Goal: Obtain resource: Download file/media

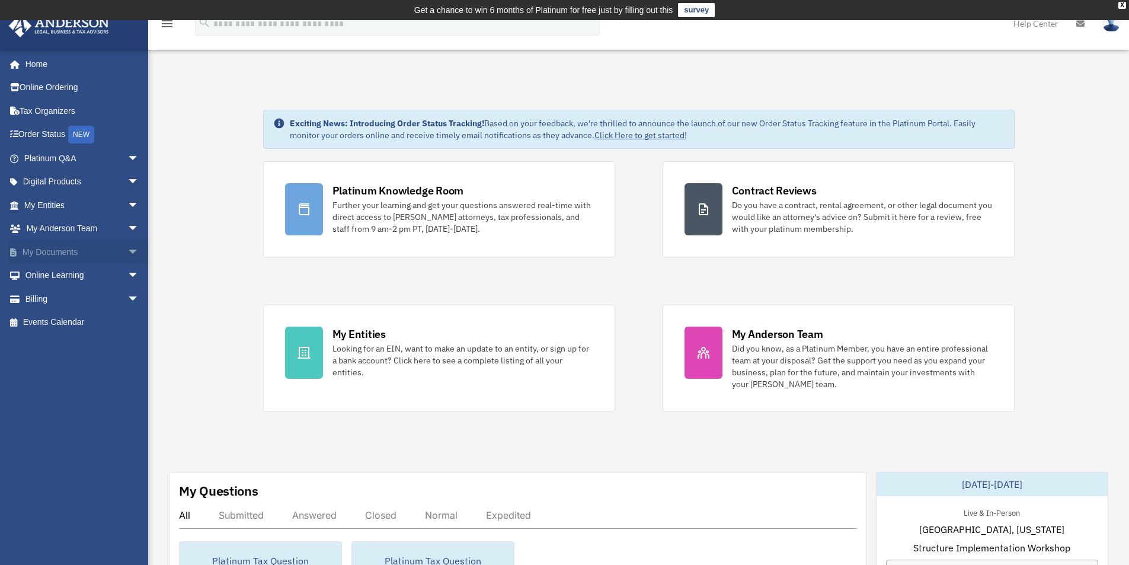
click at [127, 250] on span "arrow_drop_down" at bounding box center [139, 252] width 24 height 24
click at [46, 273] on link "Box" at bounding box center [87, 276] width 140 height 24
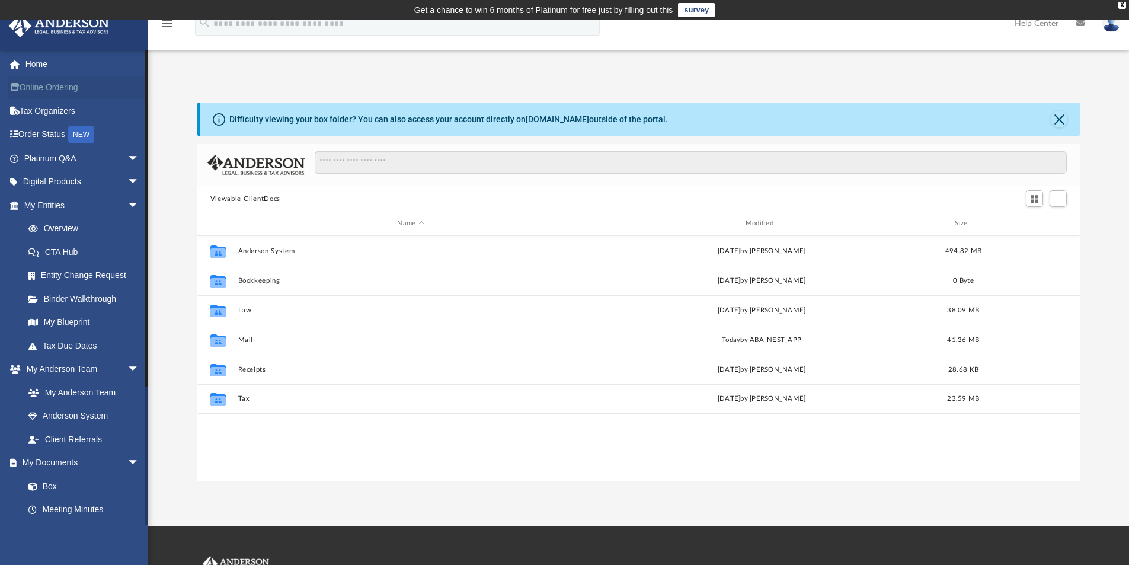
scroll to position [261, 874]
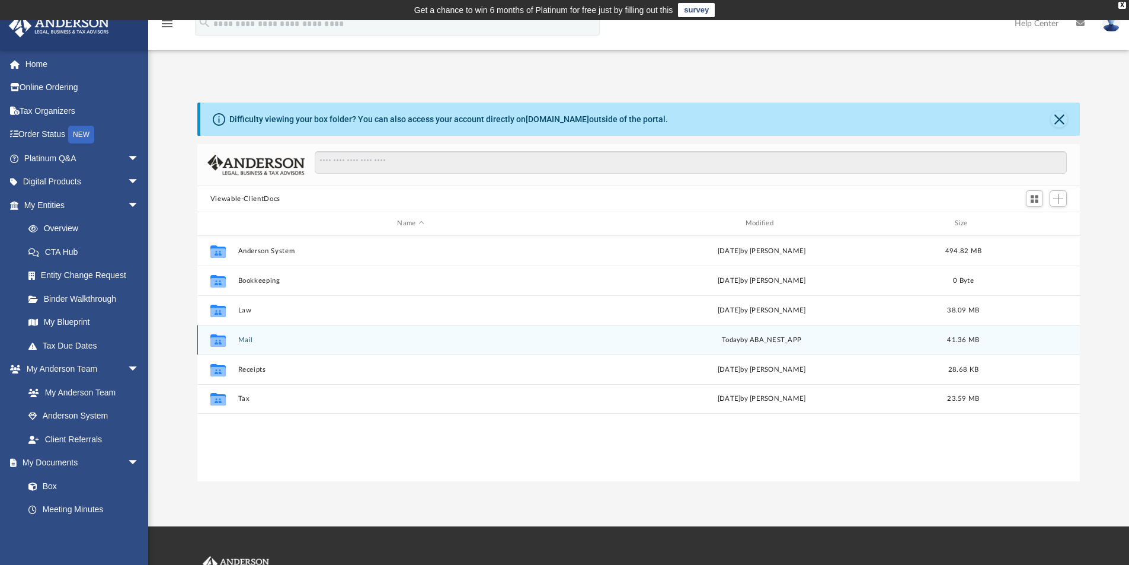
click at [245, 337] on button "Mail" at bounding box center [411, 340] width 346 height 8
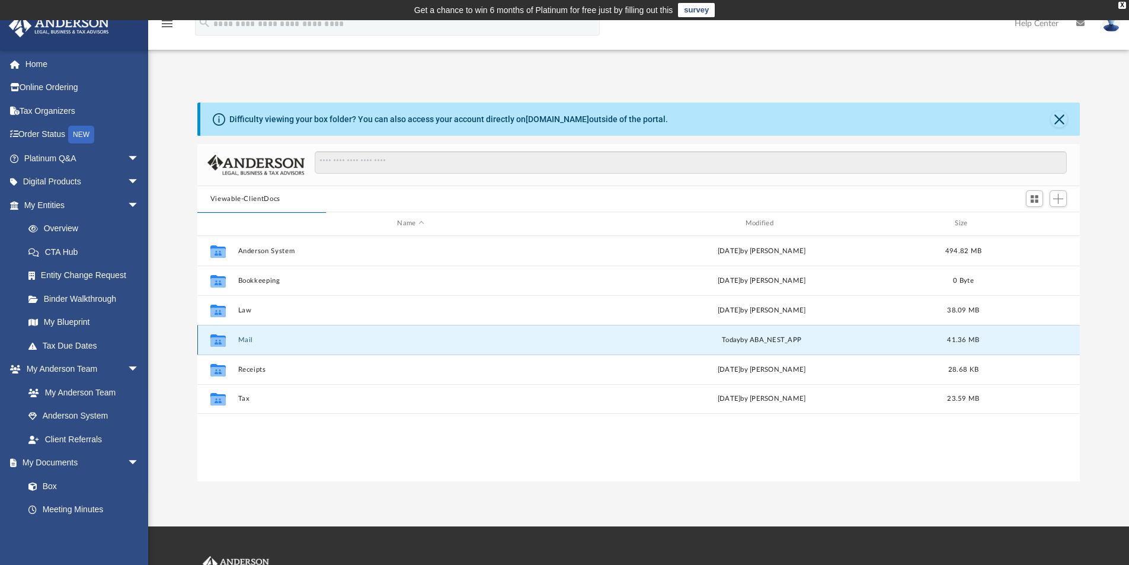
click at [242, 338] on button "Mail" at bounding box center [411, 340] width 346 height 8
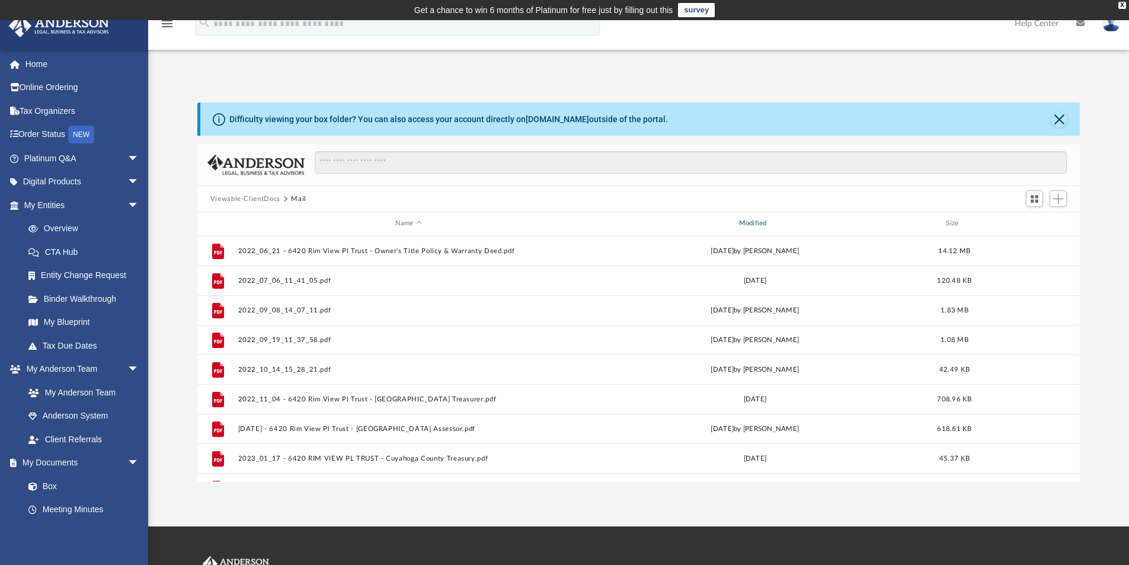
click at [767, 220] on div "Modified" at bounding box center [754, 223] width 341 height 11
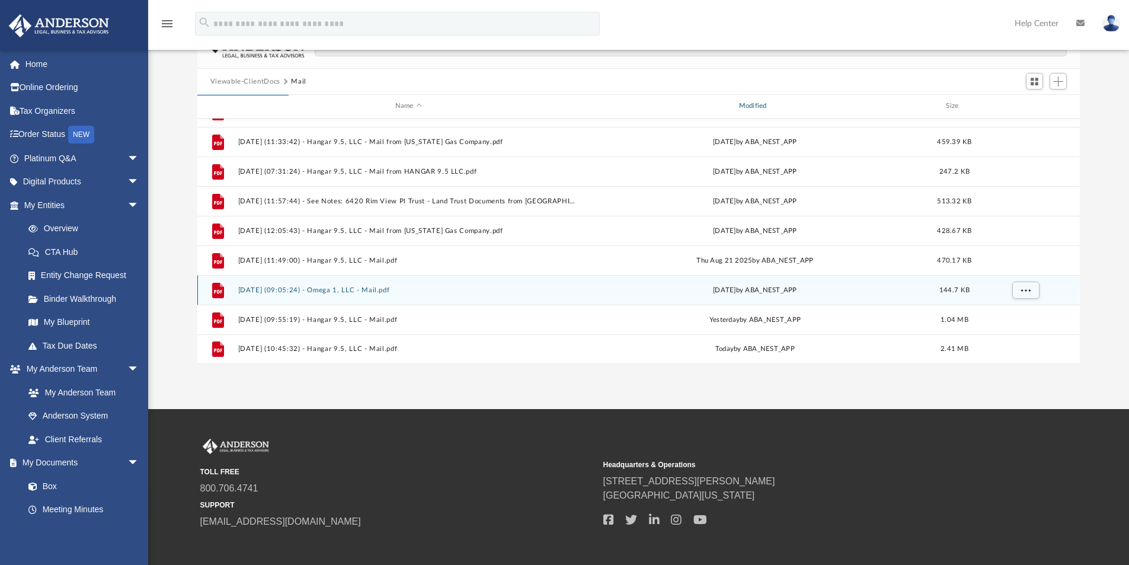
scroll to position [174, 0]
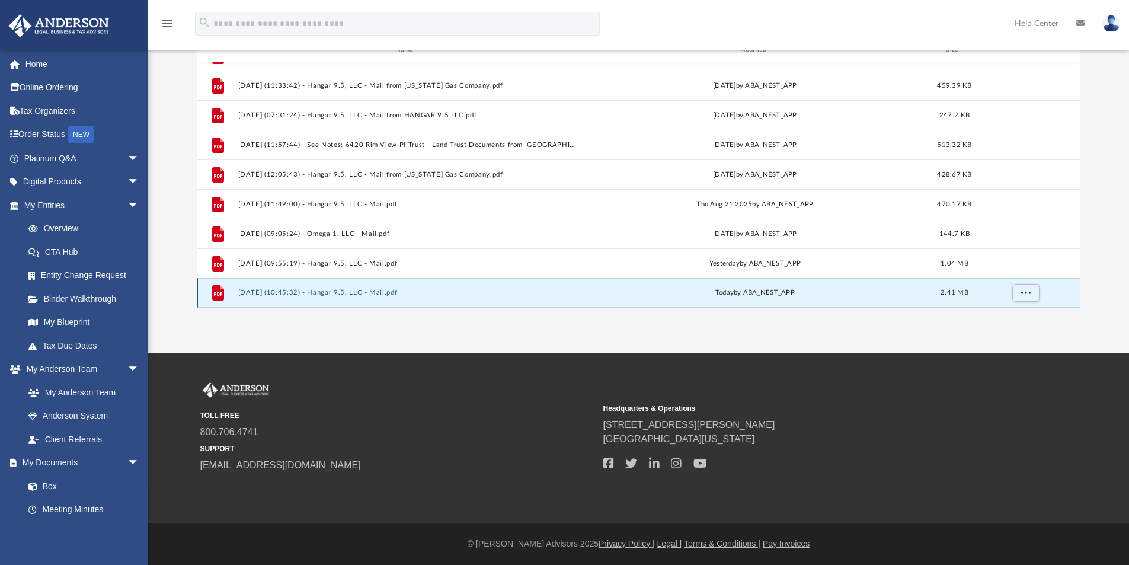
click at [341, 293] on button "2025.09.26 (10:45:32) - Hangar 9.5, LLC - Mail.pdf" at bounding box center [408, 293] width 341 height 8
click at [273, 291] on button "2025.09.26 (10:45:32) - Hangar 9.5, LLC - Mail.pdf" at bounding box center [408, 293] width 341 height 8
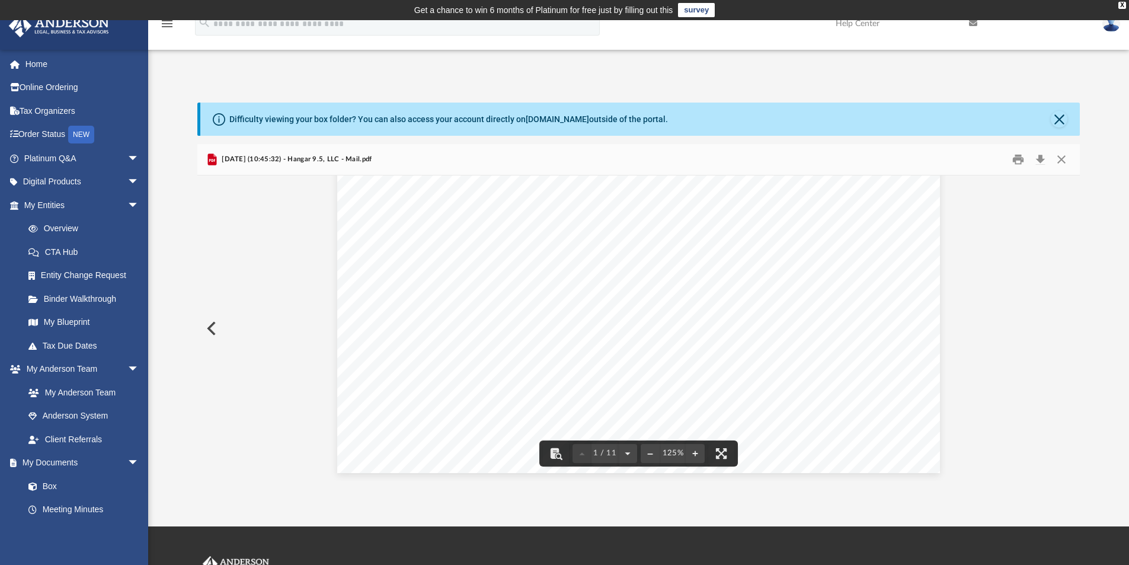
scroll to position [474, 0]
click at [1026, 155] on button "Print" at bounding box center [1019, 160] width 24 height 18
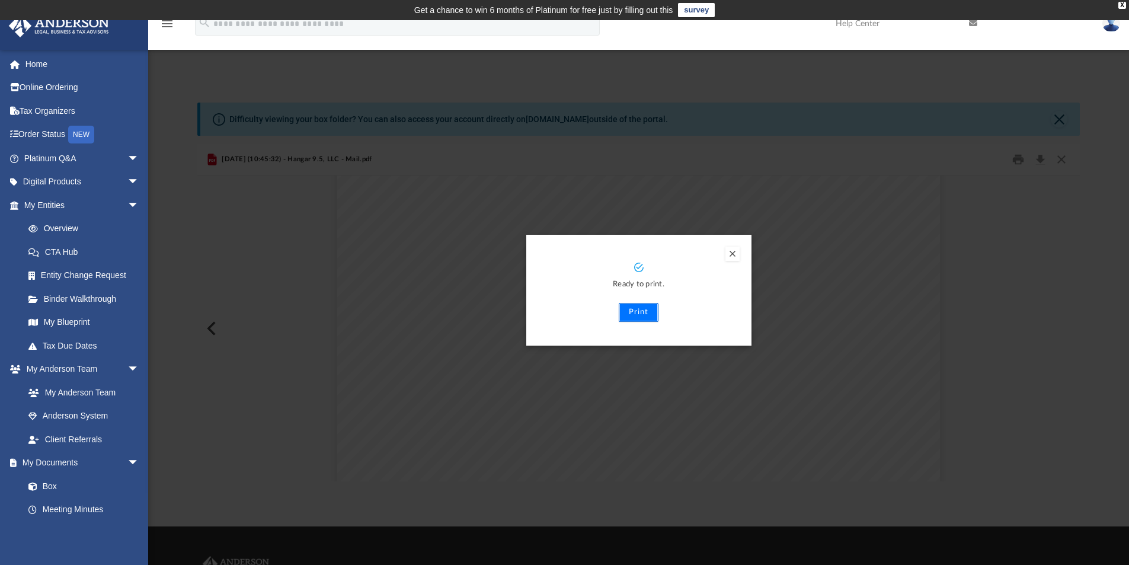
click at [632, 318] on button "Print" at bounding box center [639, 312] width 40 height 19
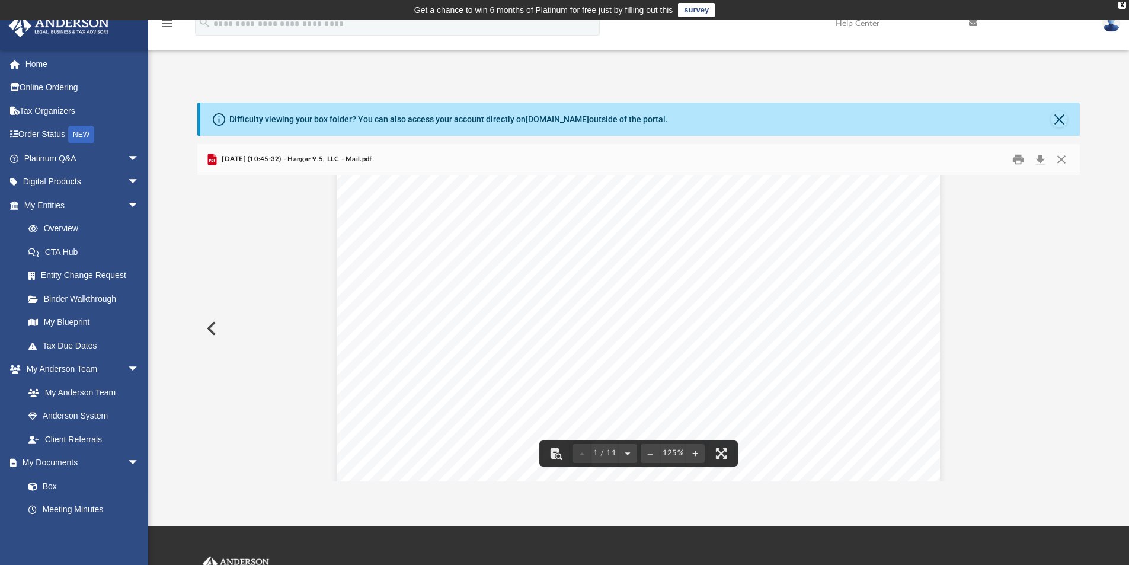
click at [215, 72] on div "App mikeziems@gmail.com Sign Out mikeziems@gmail.com Home Online Ordering Tax O…" at bounding box center [564, 273] width 1129 height 416
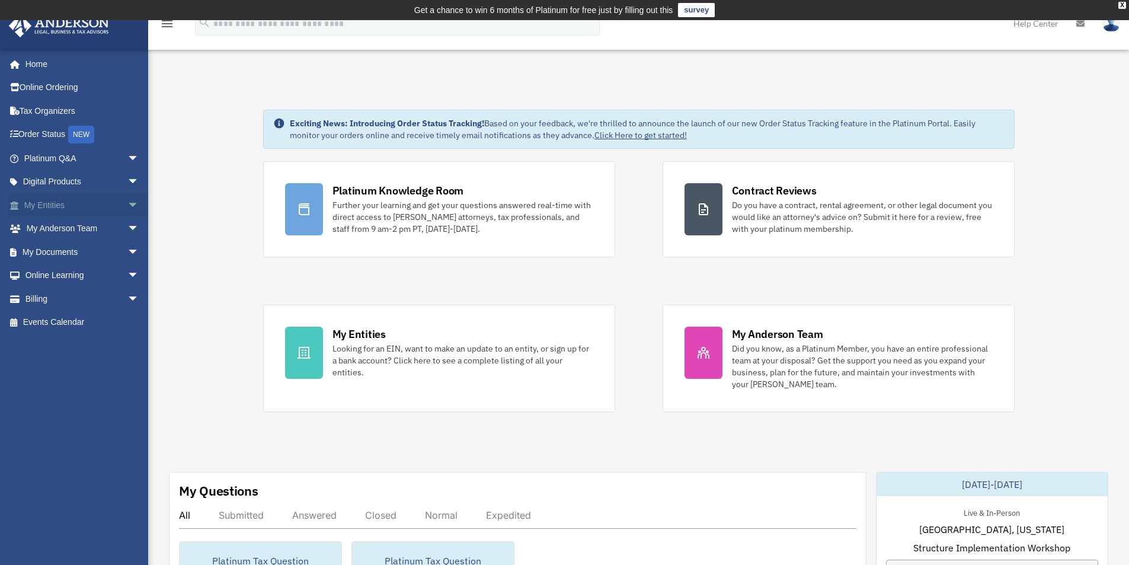
click at [127, 203] on span "arrow_drop_down" at bounding box center [139, 205] width 24 height 24
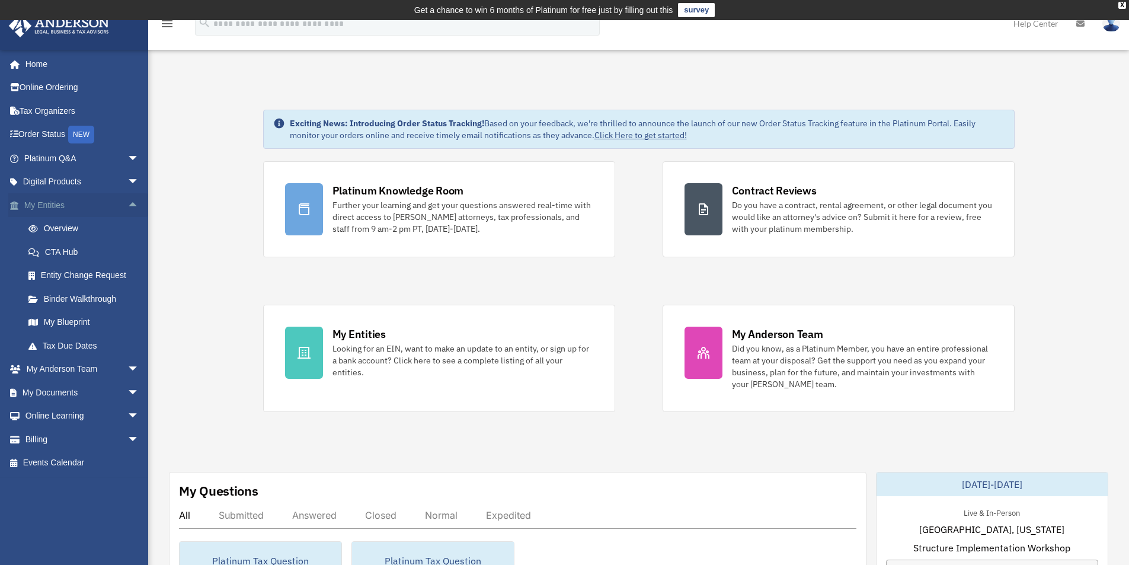
click at [127, 203] on span "arrow_drop_up" at bounding box center [139, 205] width 24 height 24
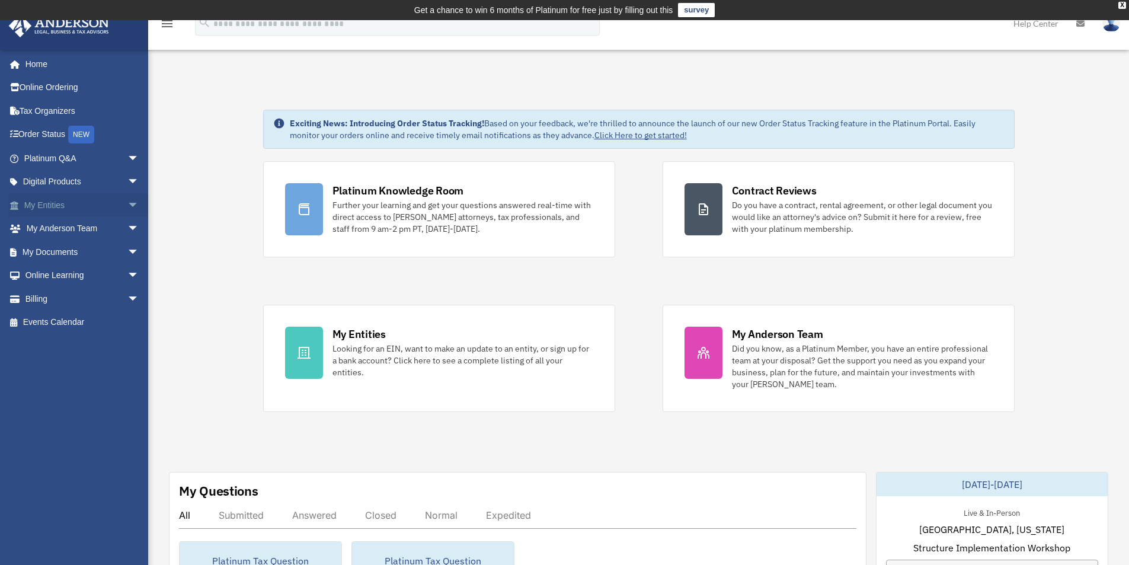
click at [132, 210] on span "arrow_drop_down" at bounding box center [139, 205] width 24 height 24
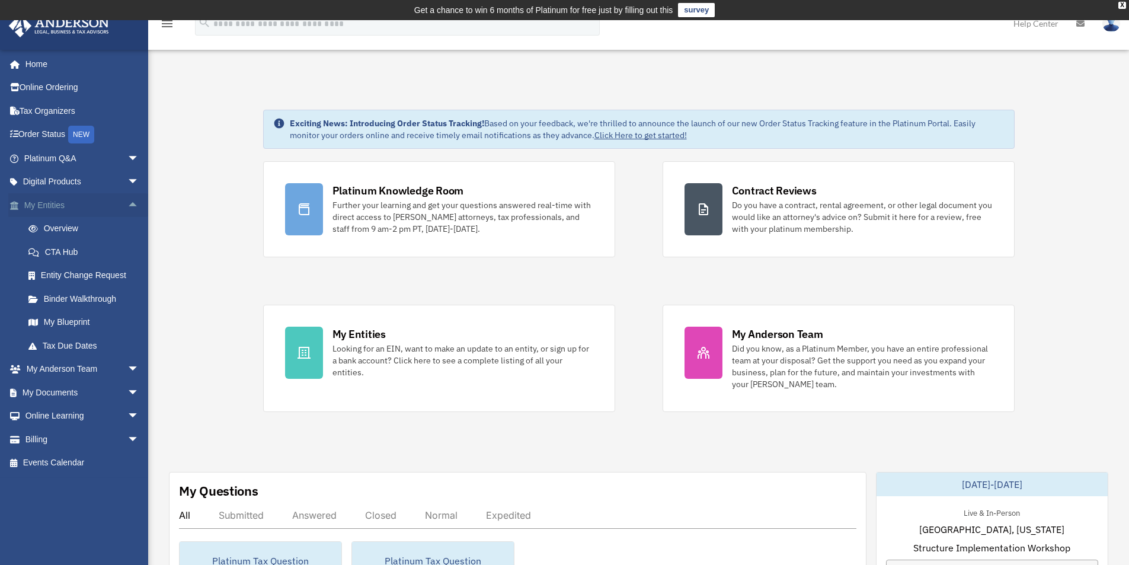
click at [131, 208] on span "arrow_drop_up" at bounding box center [139, 205] width 24 height 24
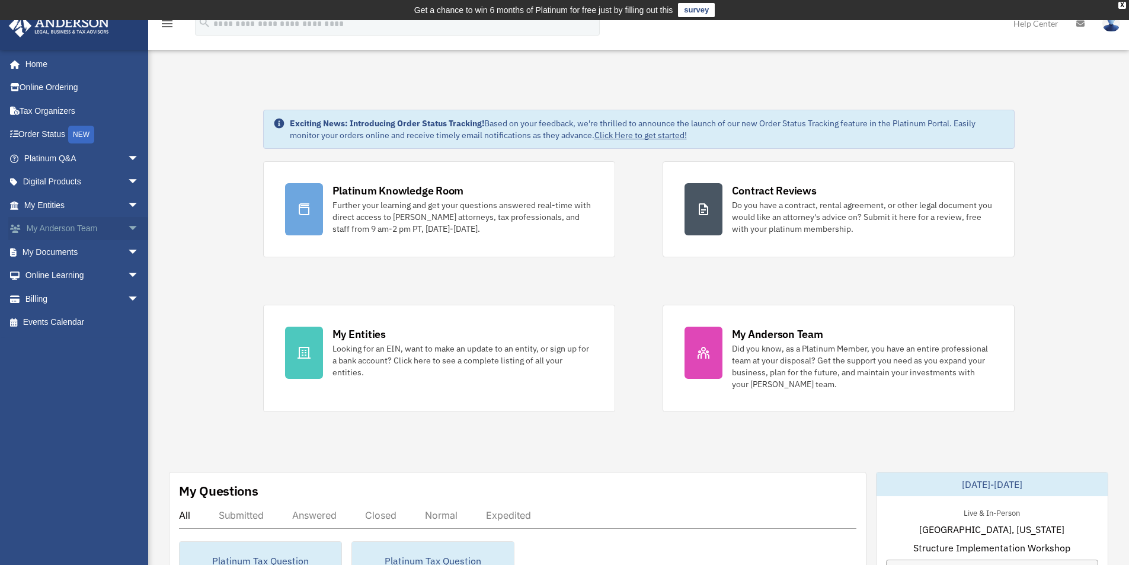
click at [127, 233] on span "arrow_drop_down" at bounding box center [139, 229] width 24 height 24
click at [127, 233] on span "arrow_drop_up" at bounding box center [139, 229] width 24 height 24
click at [127, 247] on span "arrow_drop_down" at bounding box center [139, 252] width 24 height 24
click at [51, 275] on link "Box" at bounding box center [87, 276] width 140 height 24
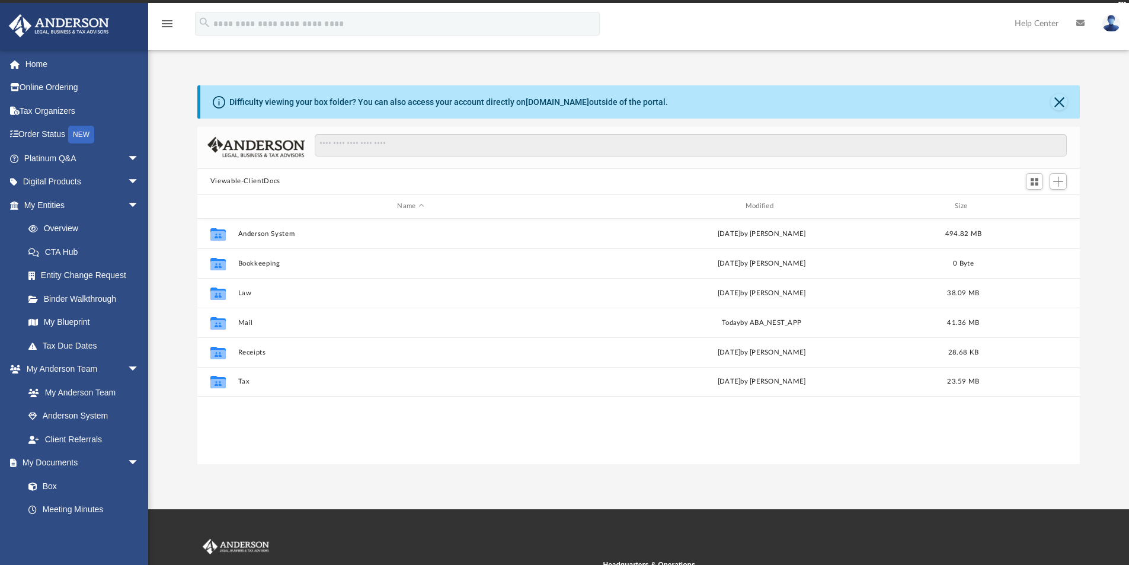
scroll to position [261, 874]
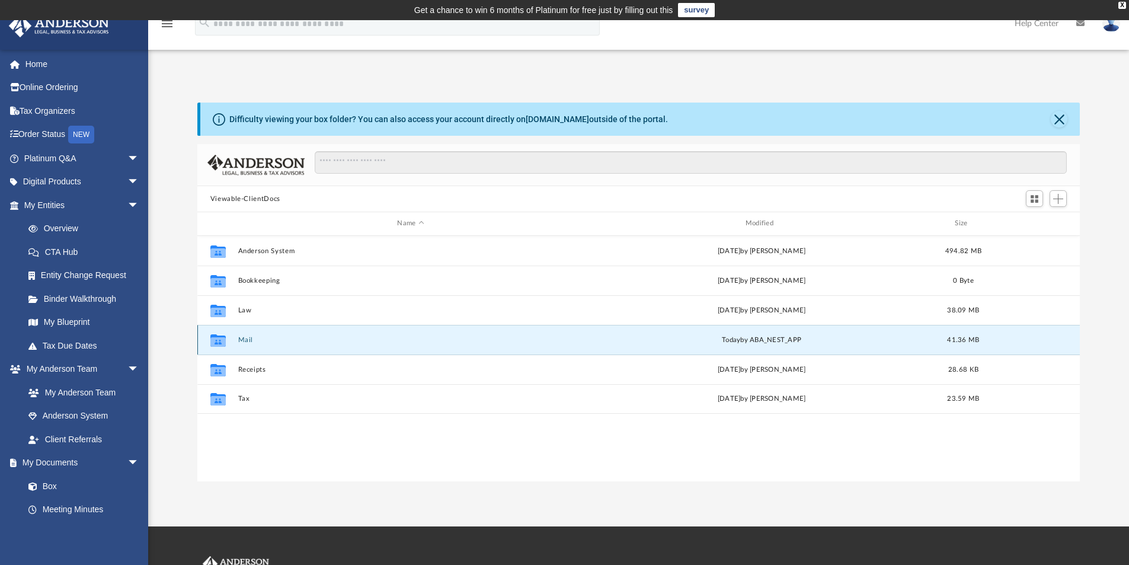
click at [244, 343] on button "Mail" at bounding box center [411, 340] width 346 height 8
click at [243, 340] on button "Mail" at bounding box center [411, 340] width 346 height 8
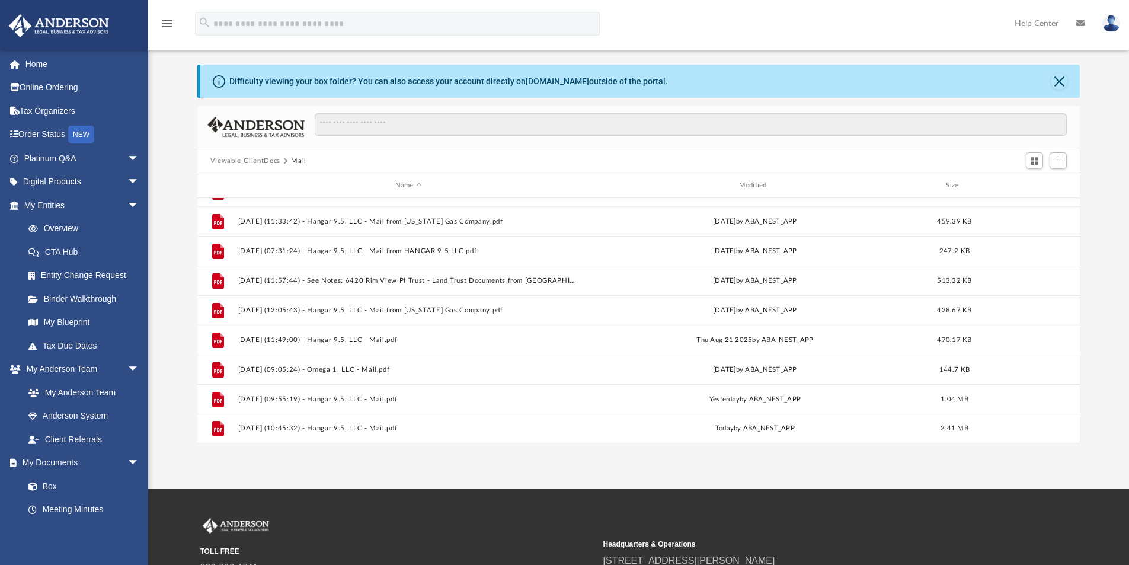
scroll to position [174, 0]
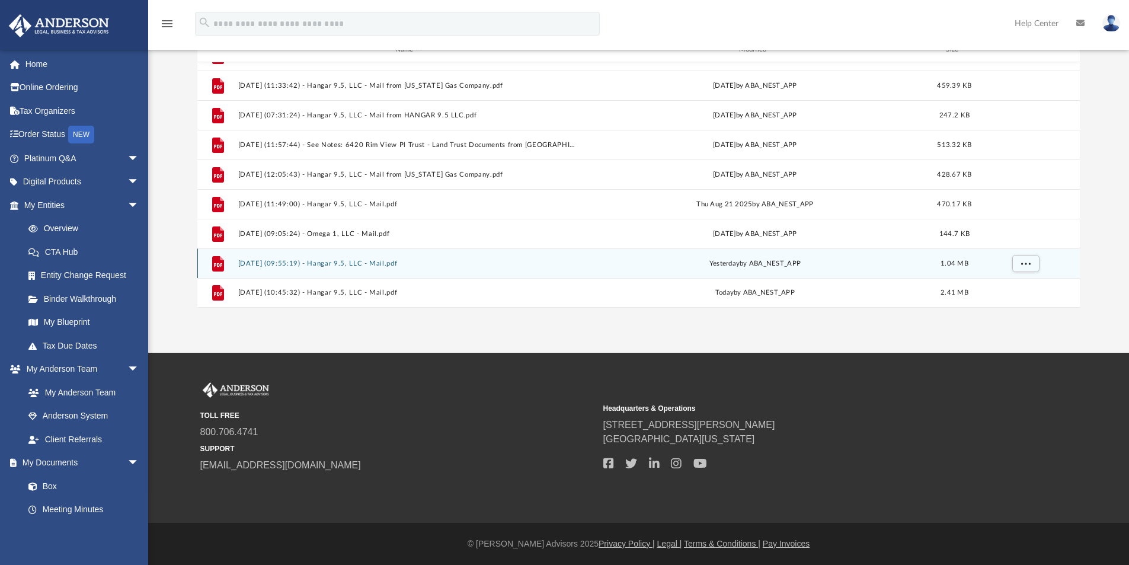
click at [328, 264] on button "2025.09.25 (09:55:19) - Hangar 9.5, LLC - Mail.pdf" at bounding box center [408, 264] width 341 height 8
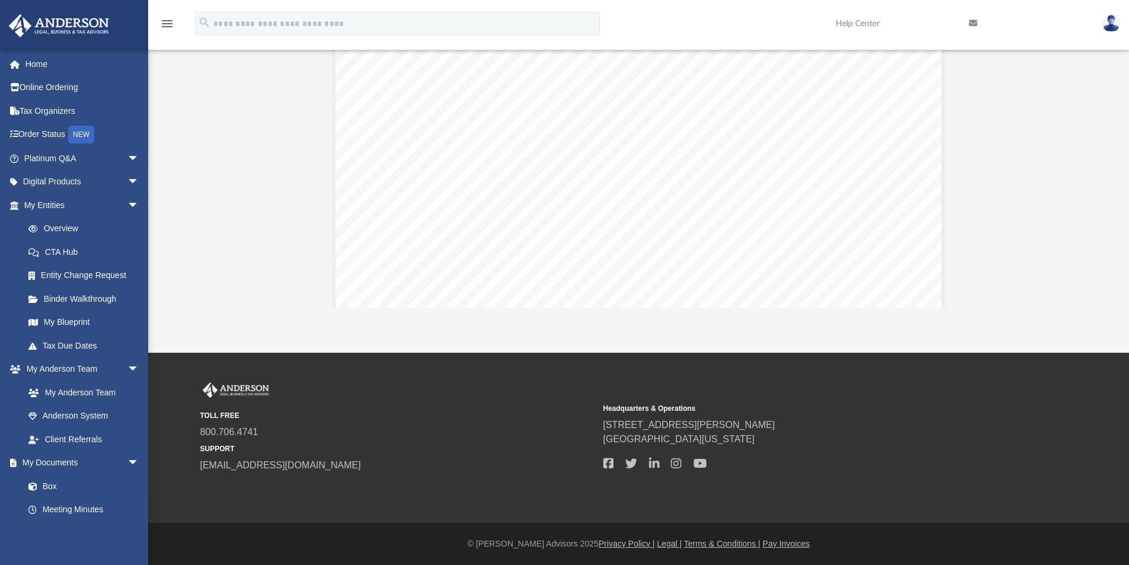
scroll to position [0, 0]
